Goal: Task Accomplishment & Management: Manage account settings

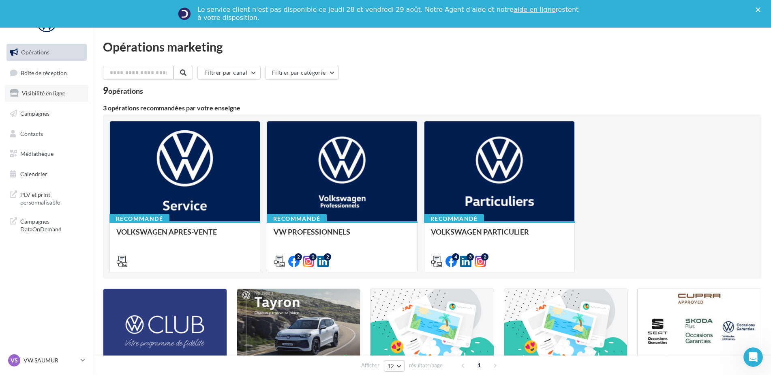
click at [38, 92] on span "Visibilité en ligne" at bounding box center [43, 93] width 43 height 7
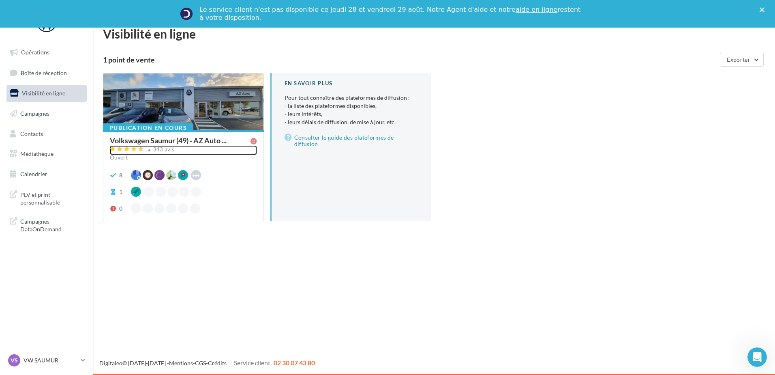
click at [159, 148] on div "343 avis" at bounding box center [163, 149] width 21 height 5
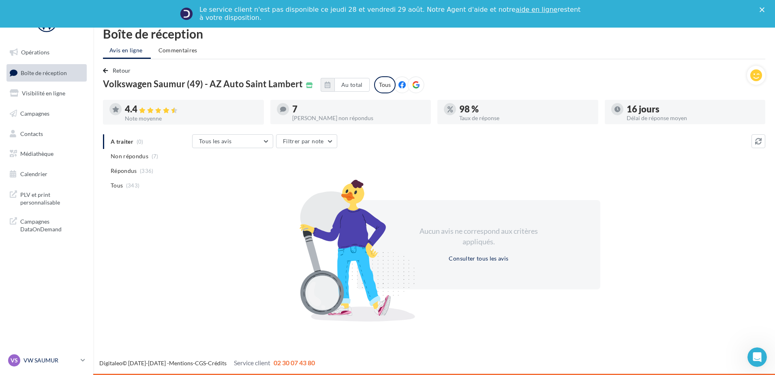
click at [55, 359] on p "VW SAUMUR" at bounding box center [51, 360] width 54 height 8
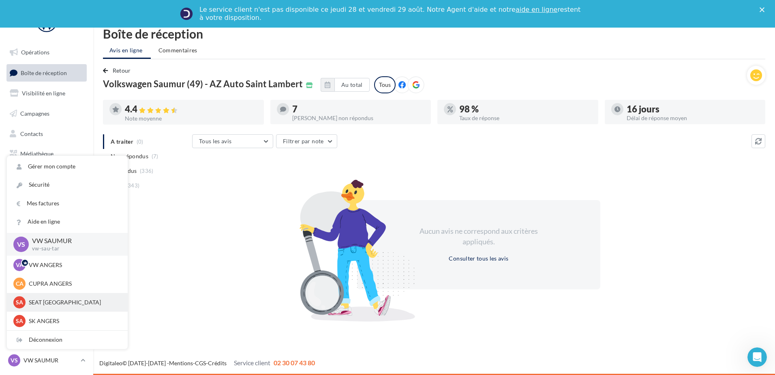
scroll to position [41, 0]
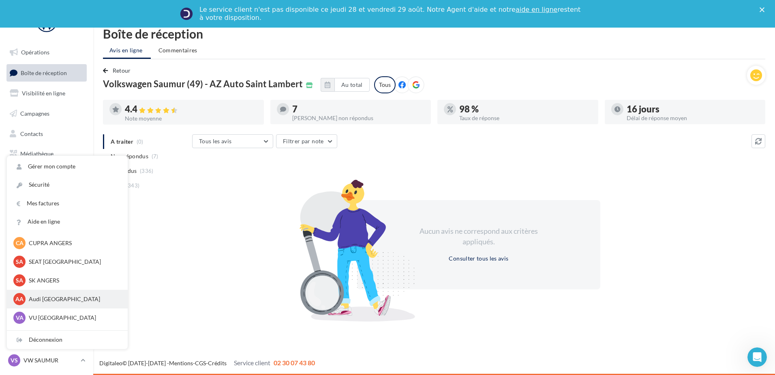
click at [45, 302] on p "Audi [GEOGRAPHIC_DATA]" at bounding box center [73, 299] width 89 height 8
